Goal: Communication & Community: Answer question/provide support

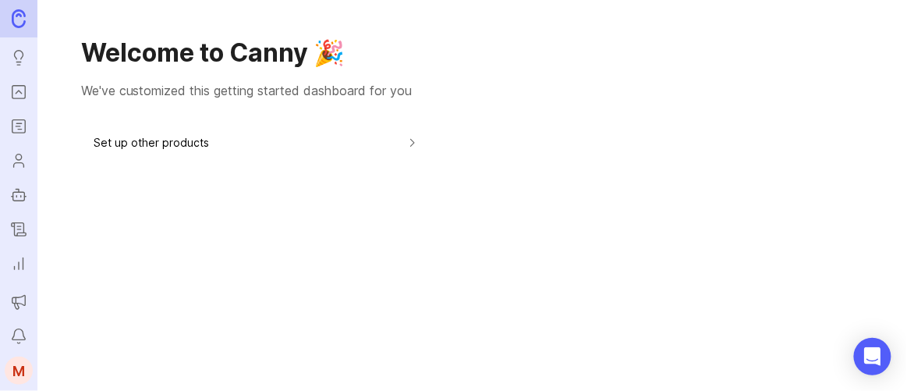
click at [17, 126] on icon "Roadmaps" at bounding box center [18, 126] width 4 height 0
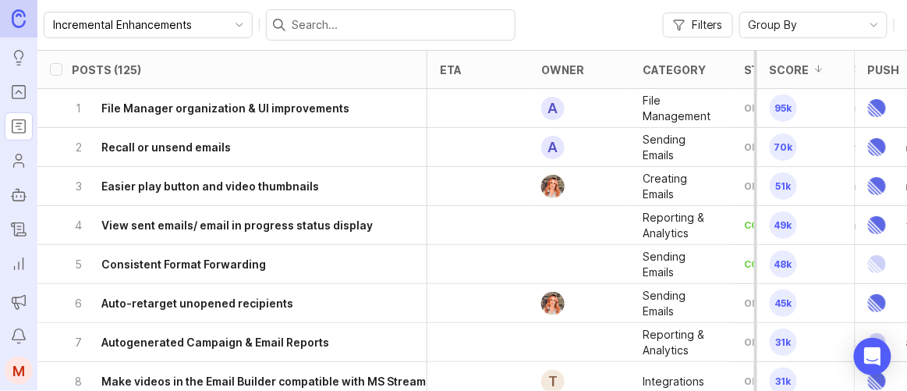
click at [326, 24] on input "text" at bounding box center [400, 24] width 217 height 17
click at [310, 25] on input "text" at bounding box center [400, 24] width 217 height 17
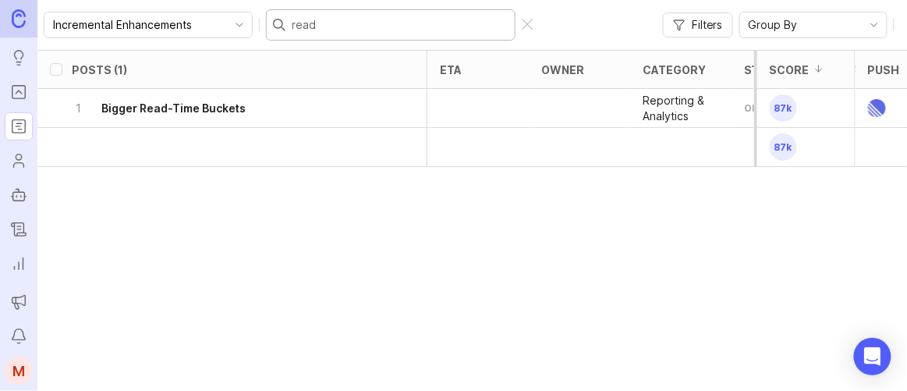
click at [228, 110] on h6 "Bigger Read-Time Buckets" at bounding box center [173, 109] width 144 height 16
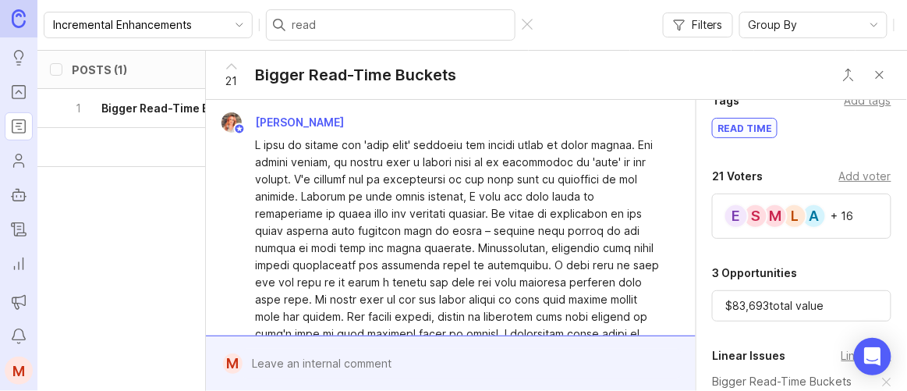
scroll to position [496, 0]
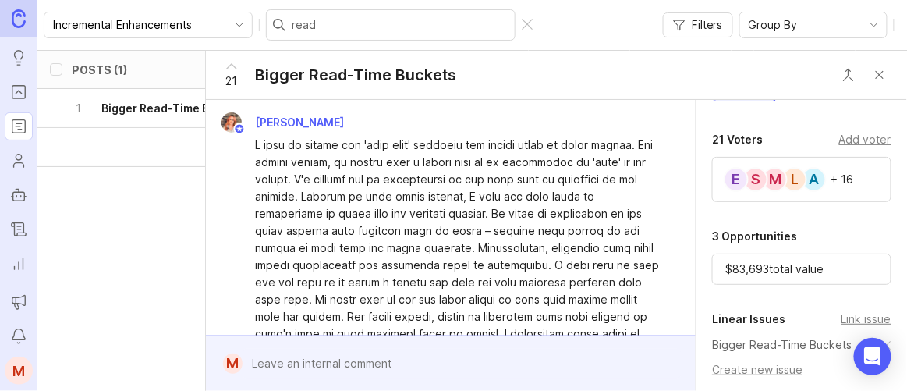
click at [860, 189] on div "A L M S E + 16" at bounding box center [801, 179] width 179 height 45
click at [328, 26] on input "read" at bounding box center [400, 24] width 217 height 17
drag, startPoint x: 311, startPoint y: 27, endPoint x: 239, endPoint y: 28, distance: 72.6
click at [239, 28] on div "Incremental Enhancements read" at bounding box center [290, 24] width 493 height 31
type input "A/"
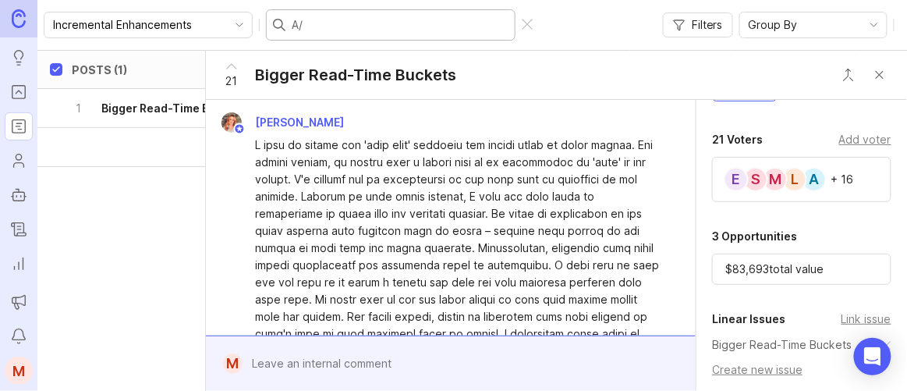
checkbox input "true"
click at [437, 20] on input "A/b" at bounding box center [400, 24] width 217 height 17
type input "A"
checkbox input "false"
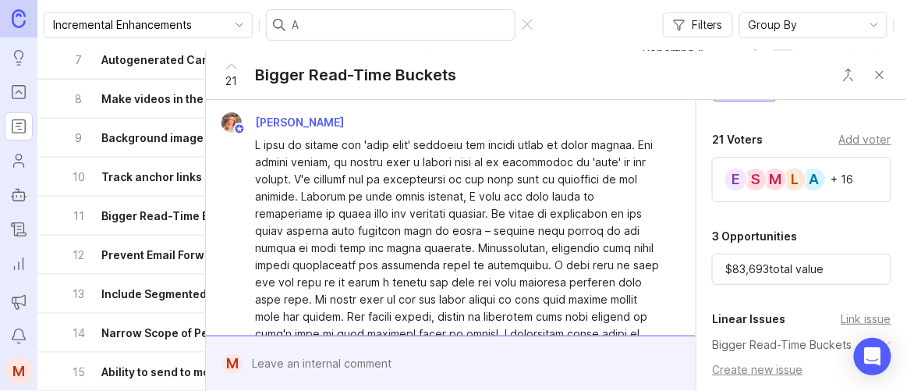
click at [522, 20] on div at bounding box center [527, 25] width 11 height 12
click at [299, 23] on input "text" at bounding box center [400, 24] width 217 height 17
type input "a/"
checkbox input "true"
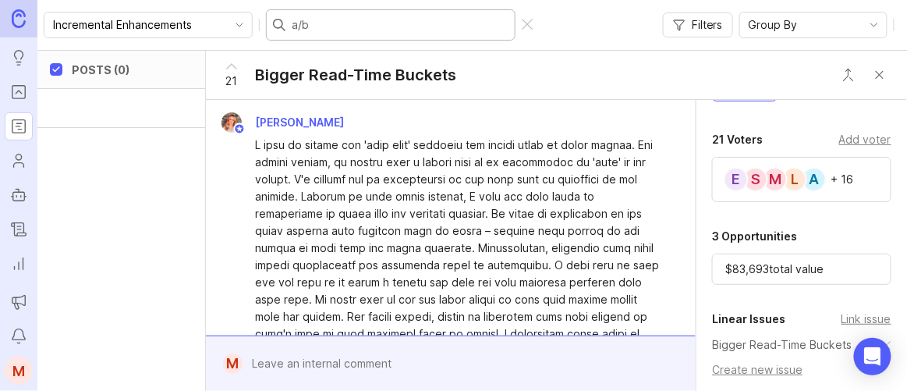
scroll to position [0, 0]
drag, startPoint x: 300, startPoint y: 23, endPoint x: 218, endPoint y: 25, distance: 81.9
click at [218, 25] on div "Incremental Enhancements a/b" at bounding box center [290, 24] width 493 height 31
type input "a"
checkbox input "false"
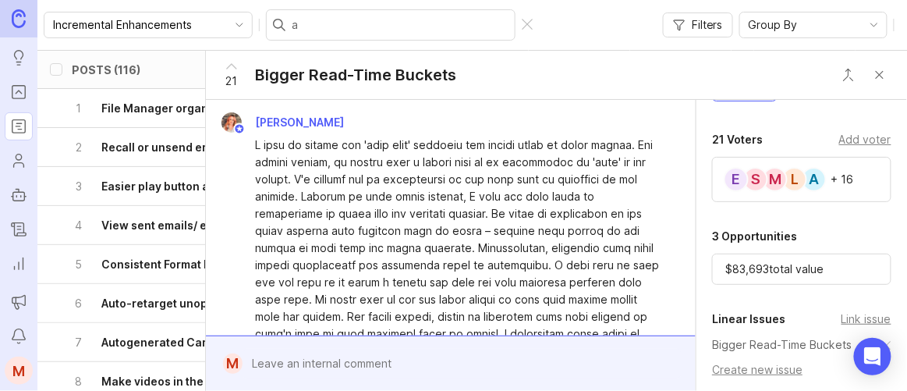
scroll to position [282, 0]
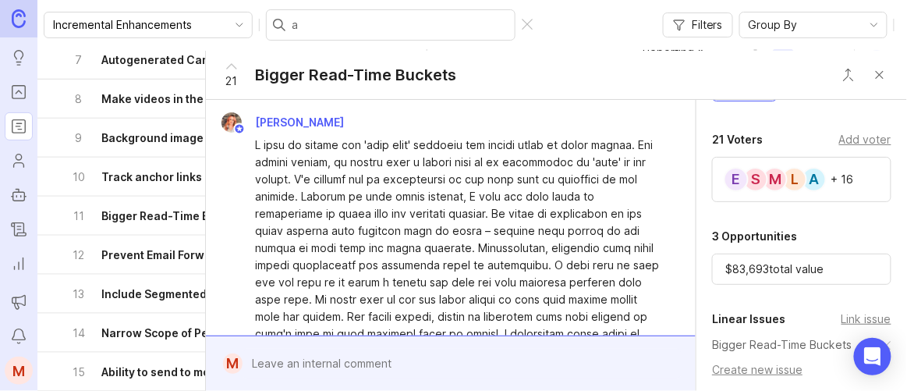
click at [72, 197] on button "11 Bigger Read-Time Buckets" at bounding box center [249, 216] width 355 height 38
click at [22, 88] on icon "Portal" at bounding box center [18, 92] width 17 height 19
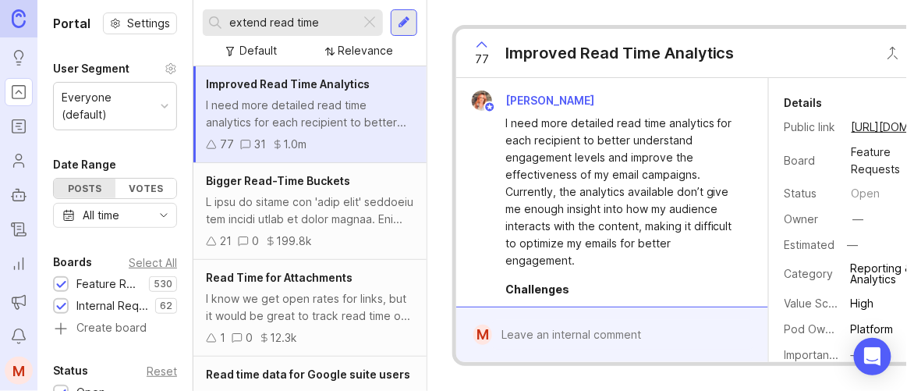
click at [286, 16] on input "extend read time" at bounding box center [291, 22] width 125 height 17
drag, startPoint x: 237, startPoint y: 26, endPoint x: 225, endPoint y: 27, distance: 12.5
click at [225, 27] on div "extend read time" at bounding box center [282, 22] width 158 height 27
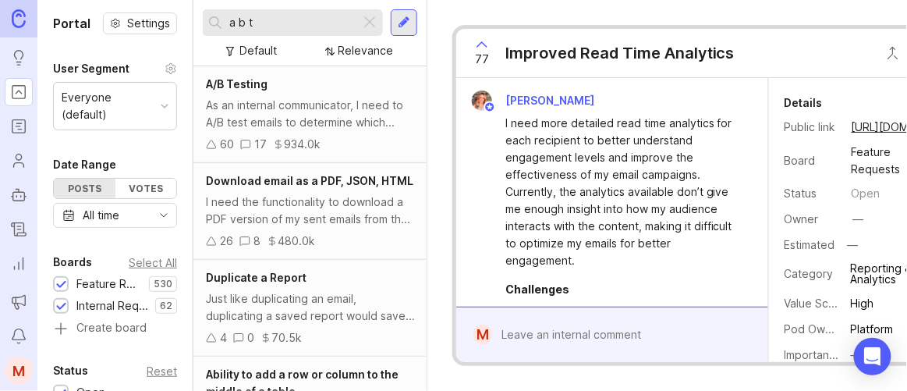
type input "a b t"
click at [346, 110] on div "As an internal communicator, I need to A/B test emails to determine which versi…" at bounding box center [310, 114] width 208 height 34
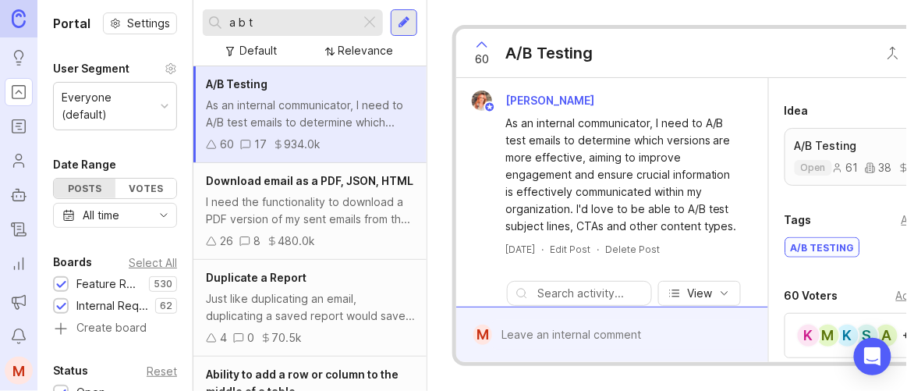
scroll to position [354, 0]
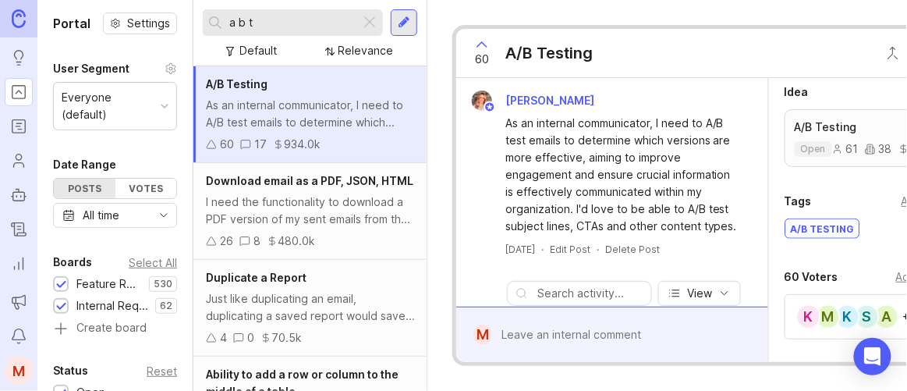
click at [897, 275] on div "Add voter" at bounding box center [922, 276] width 52 height 17
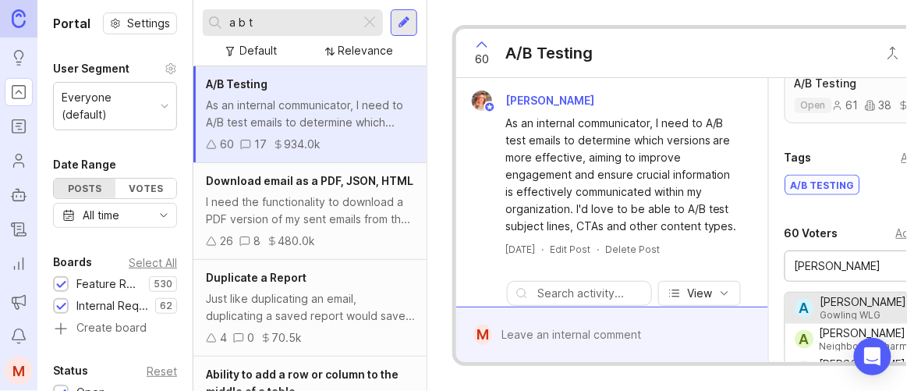
scroll to position [496, 0]
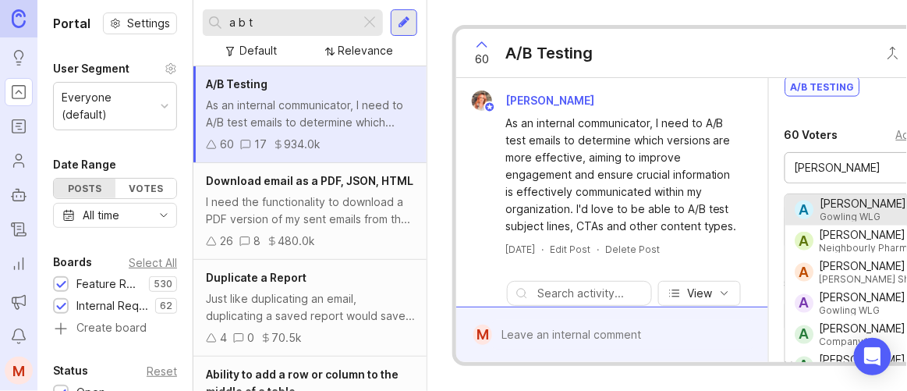
type input "[PERSON_NAME]"
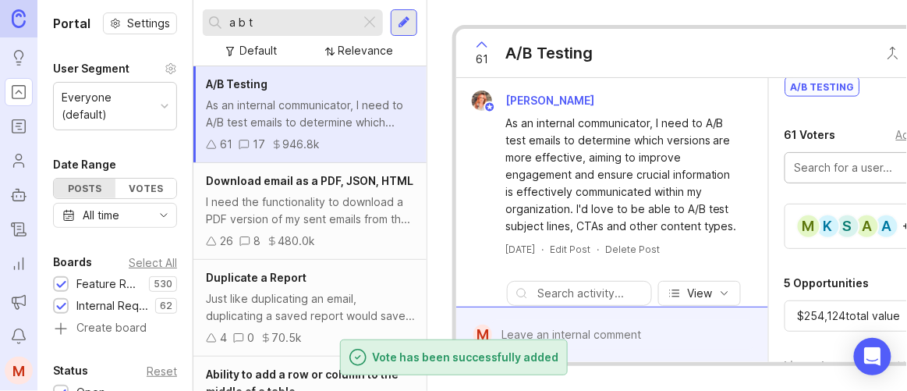
scroll to position [0, 12]
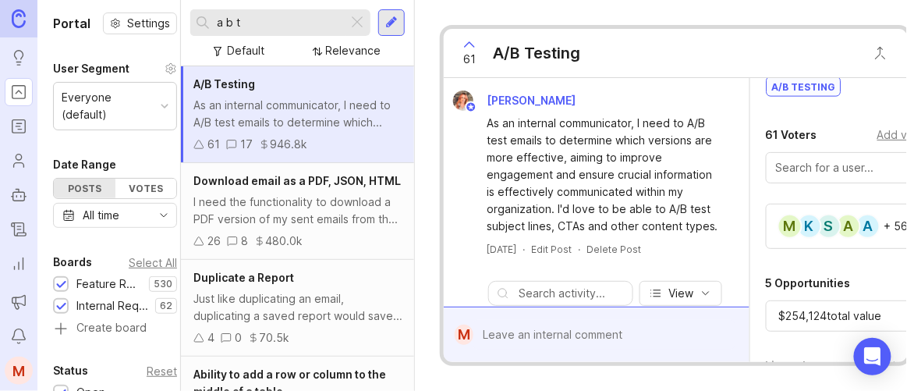
click at [257, 23] on input "a b t" at bounding box center [279, 22] width 125 height 17
drag, startPoint x: 299, startPoint y: 22, endPoint x: 152, endPoint y: 22, distance: 146.7
click at [152, 22] on div "Portal Settings User Segment Everyone (default) Date Range Posts Votes All time…" at bounding box center [472, 195] width 870 height 391
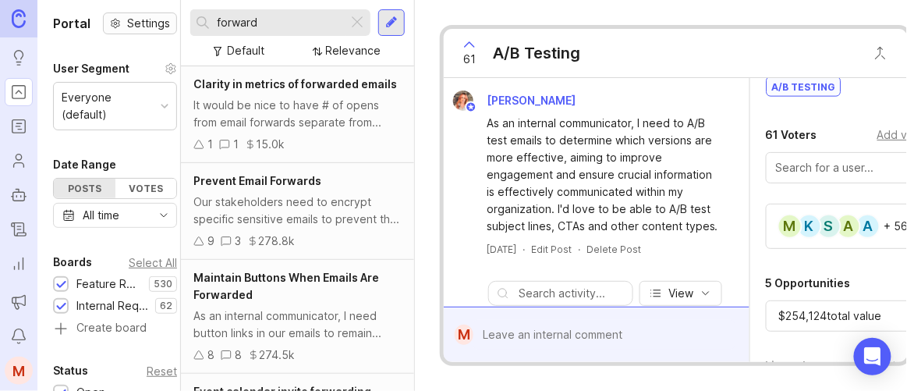
type input "forward"
click at [332, 191] on div "Clarity in metrics of forwarded emails It would be nice to have # of opens from…" at bounding box center [297, 211] width 233 height 97
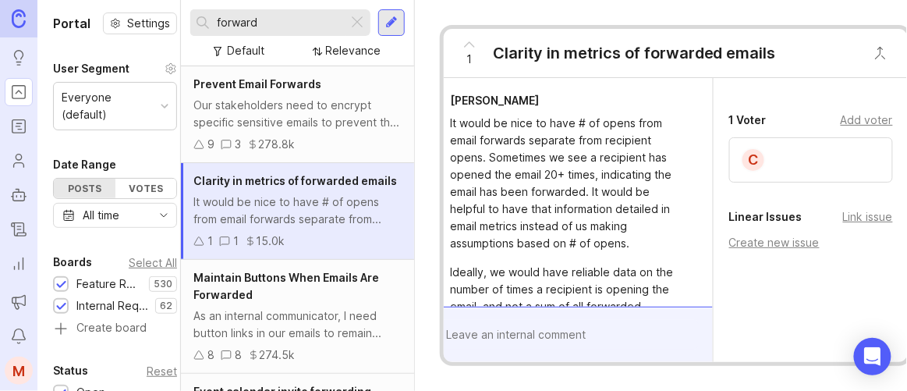
scroll to position [480, 0]
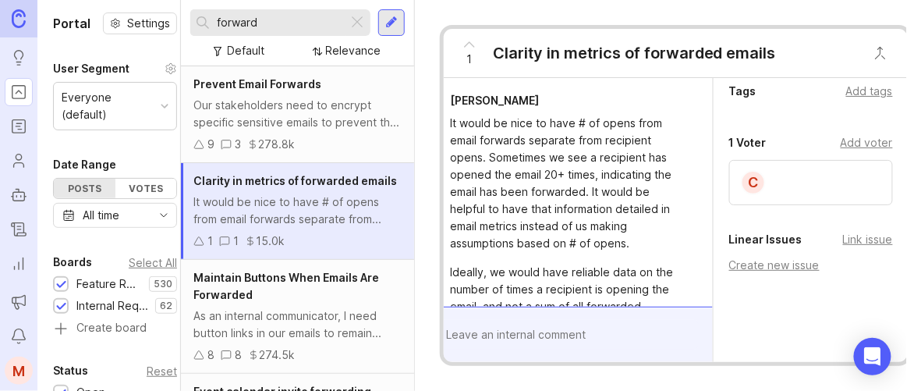
click at [864, 142] on div "Add voter" at bounding box center [867, 142] width 52 height 17
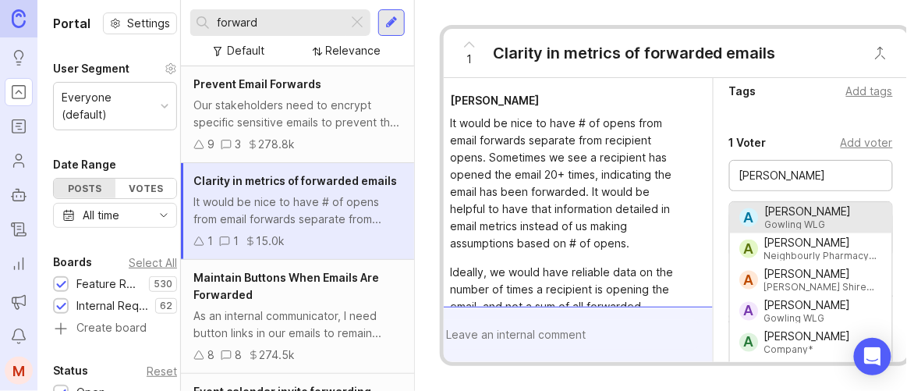
type input "[PERSON_NAME]"
